Goal: Information Seeking & Learning: Learn about a topic

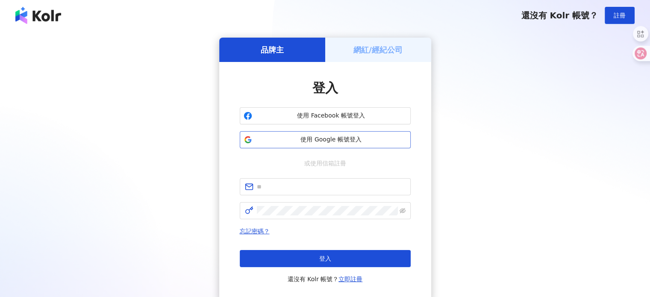
click at [303, 140] on span "使用 Google 帳號登入" at bounding box center [330, 139] width 151 height 9
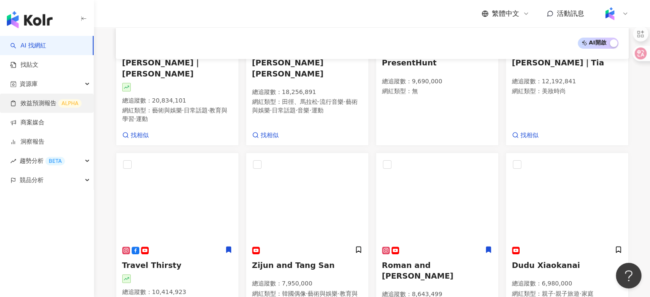
scroll to position [82, 0]
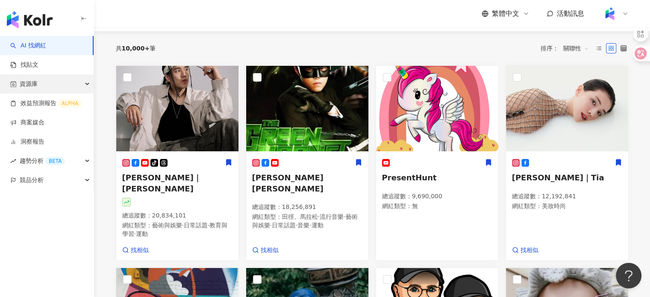
click at [36, 81] on span "資源庫" at bounding box center [29, 83] width 18 height 19
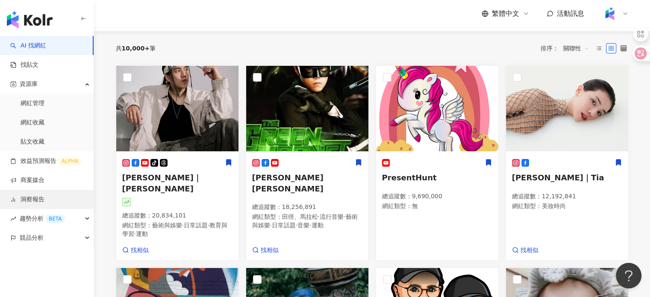
click at [44, 203] on link "洞察報告" at bounding box center [27, 199] width 34 height 9
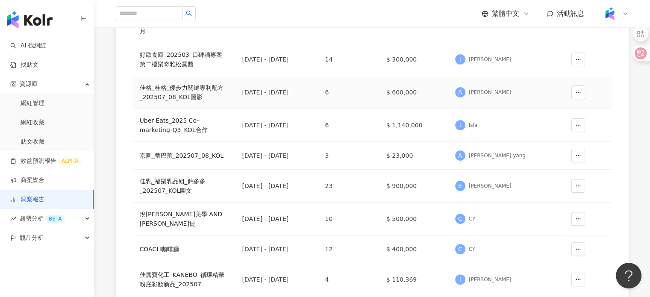
scroll to position [214, 0]
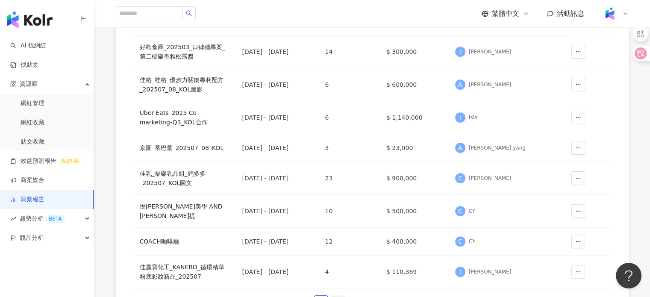
click at [341, 296] on link "2" at bounding box center [337, 302] width 13 height 13
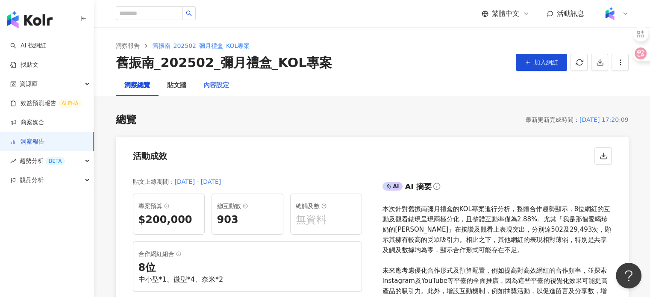
click at [214, 79] on div "內容設定" at bounding box center [216, 85] width 43 height 20
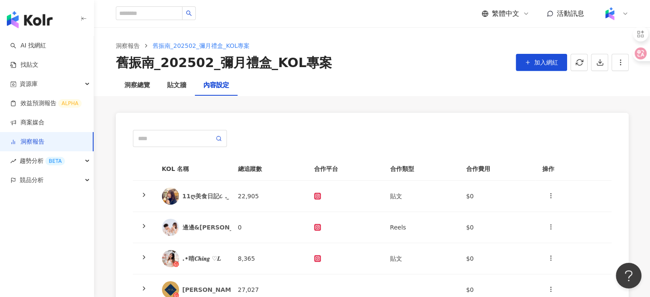
click at [223, 54] on div "舊振南_202502_彌月禮盒_KOL專案" at bounding box center [224, 63] width 217 height 18
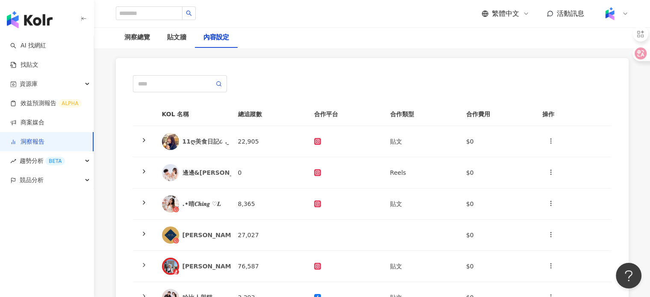
scroll to position [85, 0]
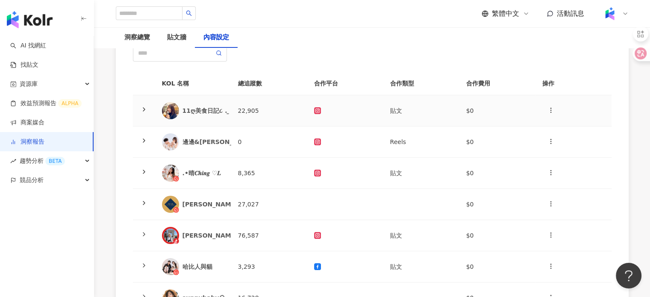
click at [193, 112] on div "𝟭𝟭ღ美食日記૮ . ̫ . ა｜雙北 ⋄ 土城 ⋄ 全台" at bounding box center [239, 110] width 114 height 9
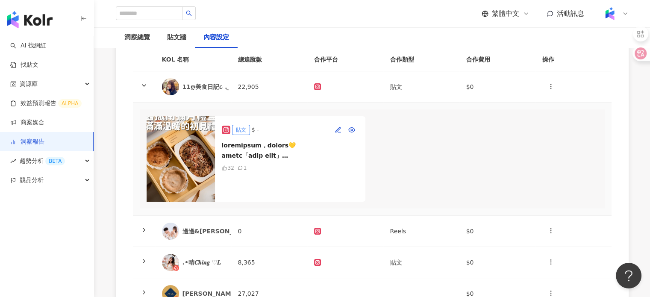
scroll to position [128, 0]
